Goal: Find specific page/section

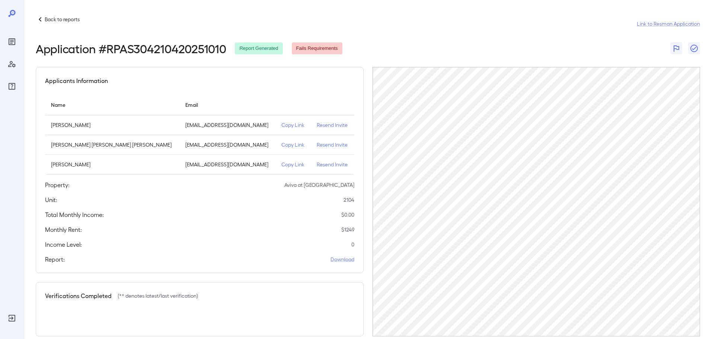
scroll to position [12, 0]
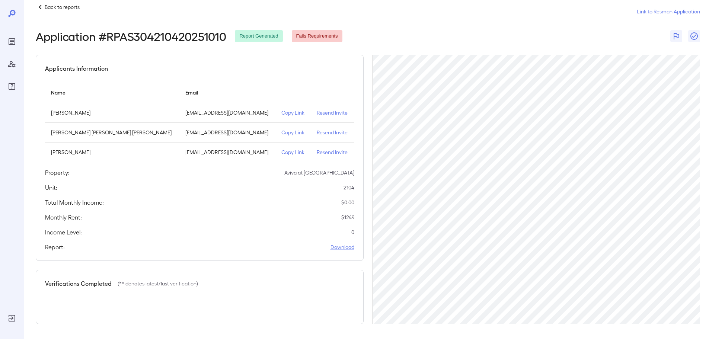
click at [54, 4] on p "Back to reports" at bounding box center [62, 6] width 35 height 7
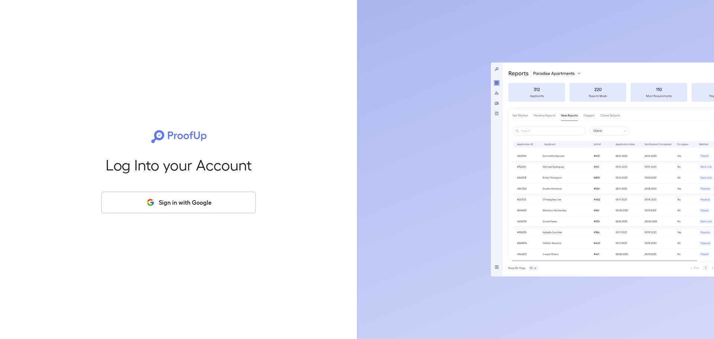
click at [203, 200] on button "Sign in with Google" at bounding box center [178, 203] width 155 height 22
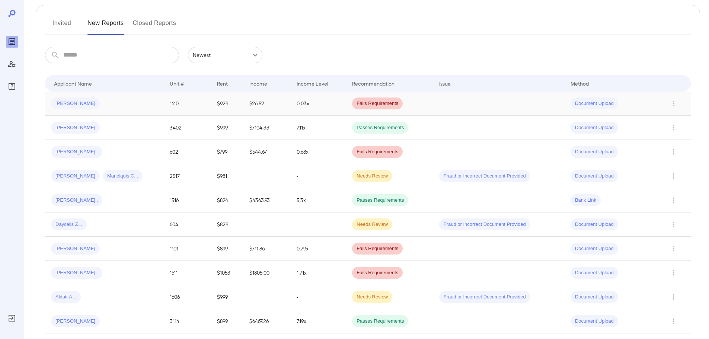
scroll to position [186, 0]
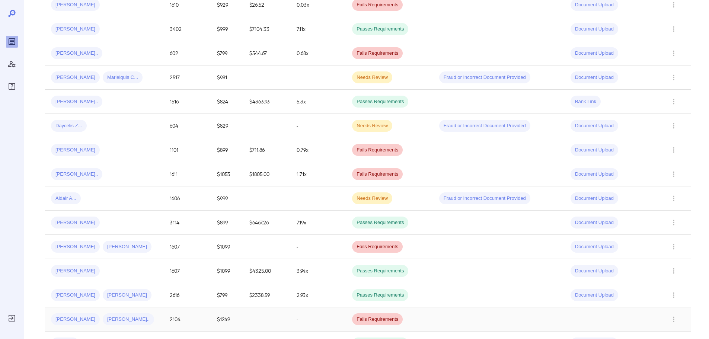
click at [73, 323] on span "Mauricio B..." at bounding box center [75, 319] width 49 height 7
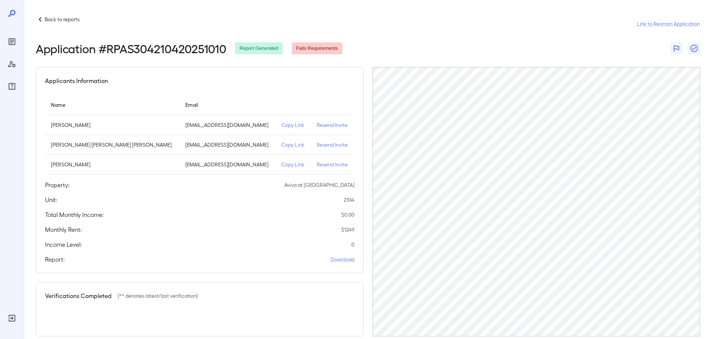
scroll to position [12, 0]
